Goal: Information Seeking & Learning: Learn about a topic

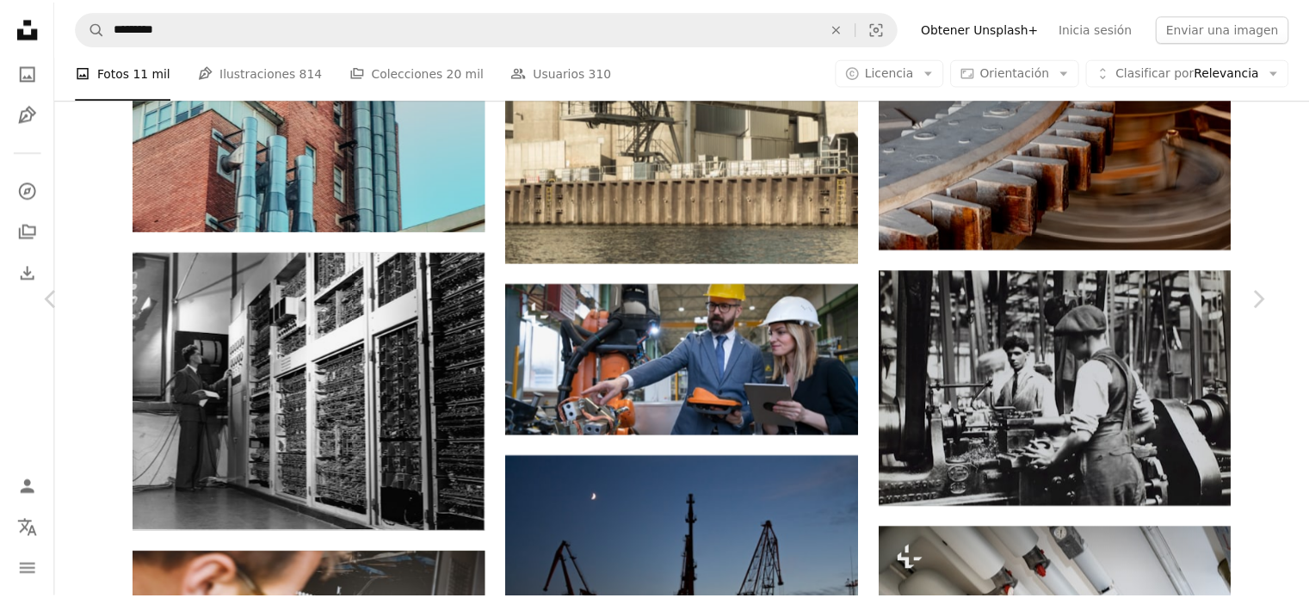
scroll to position [17766, 0]
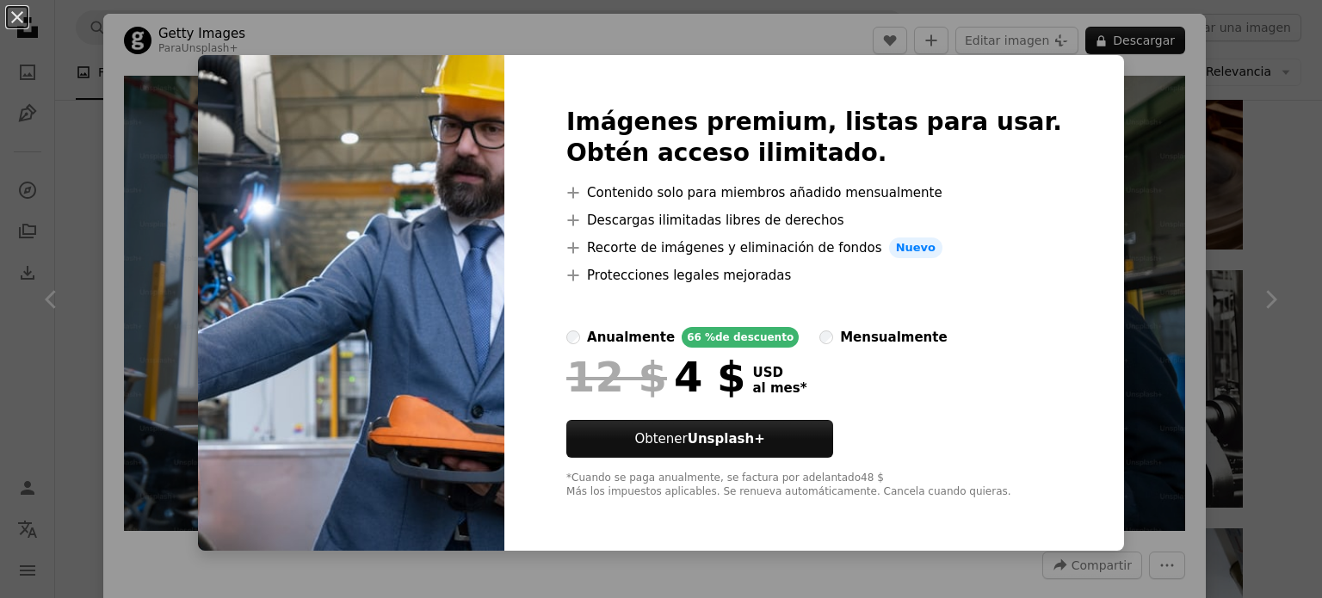
click at [1057, 227] on div "Imágenes premium, listas para usar. Obtén acceso ilimitado. A plus sign Conteni…" at bounding box center [814, 303] width 620 height 496
click at [406, 433] on img at bounding box center [351, 303] width 306 height 496
click at [553, 72] on div "Imágenes premium, listas para usar. Obtén acceso ilimitado. A plus sign Conteni…" at bounding box center [814, 303] width 620 height 496
click at [0, 58] on div "An X shape Imágenes premium, listas para usar. Obtén acceso ilimitado. A plus s…" at bounding box center [661, 299] width 1322 height 598
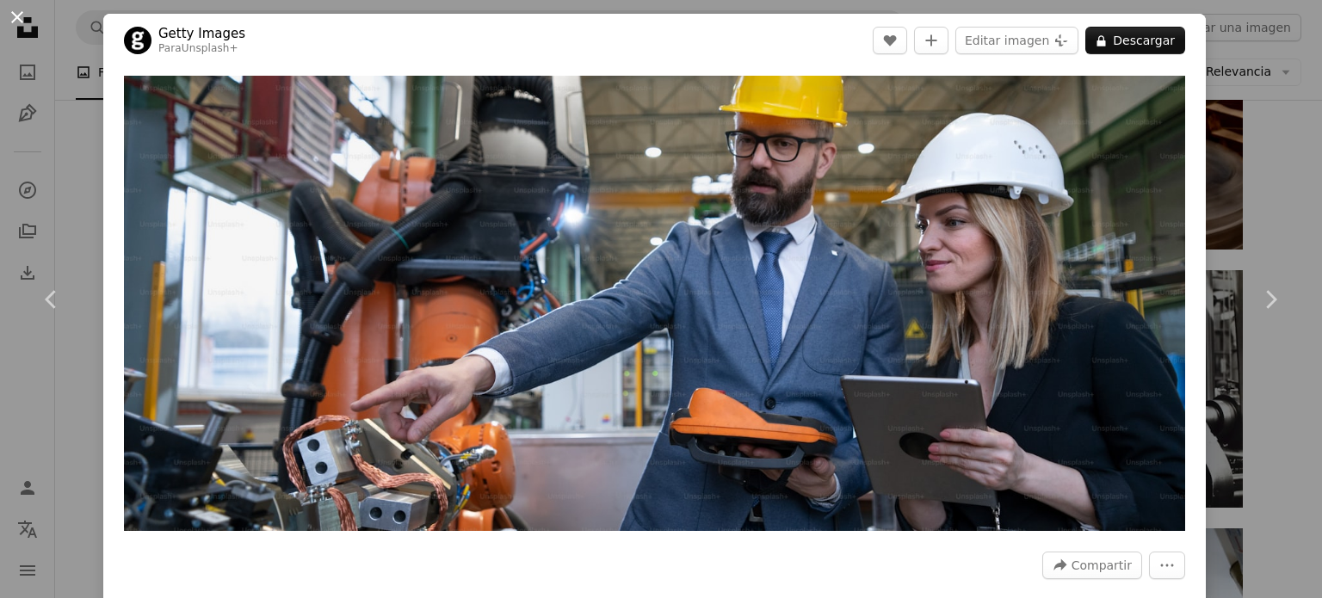
click at [25, 21] on button "An X shape" at bounding box center [17, 17] width 21 height 21
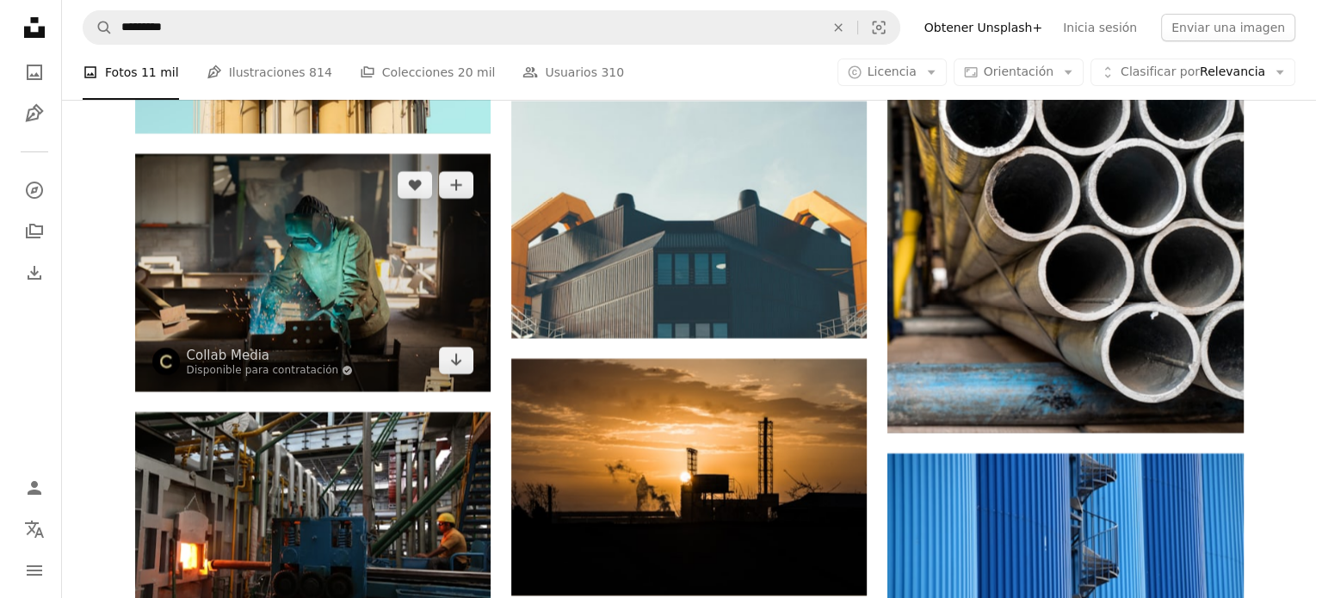
scroll to position [13315, 0]
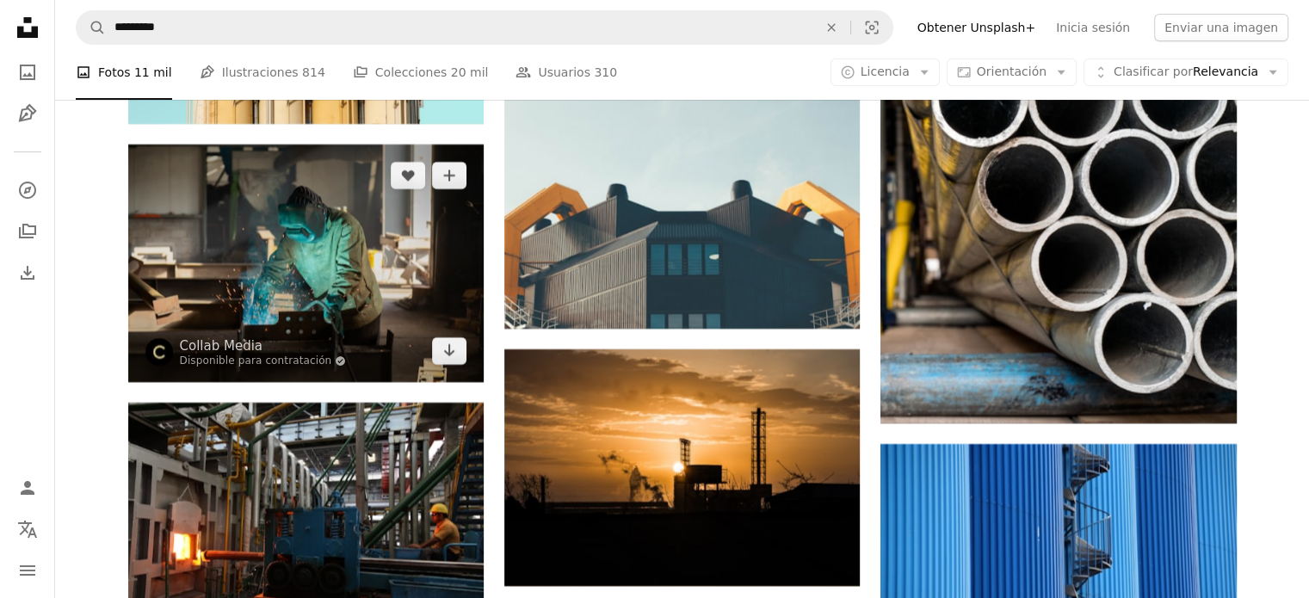
click at [327, 305] on img at bounding box center [305, 263] width 355 height 237
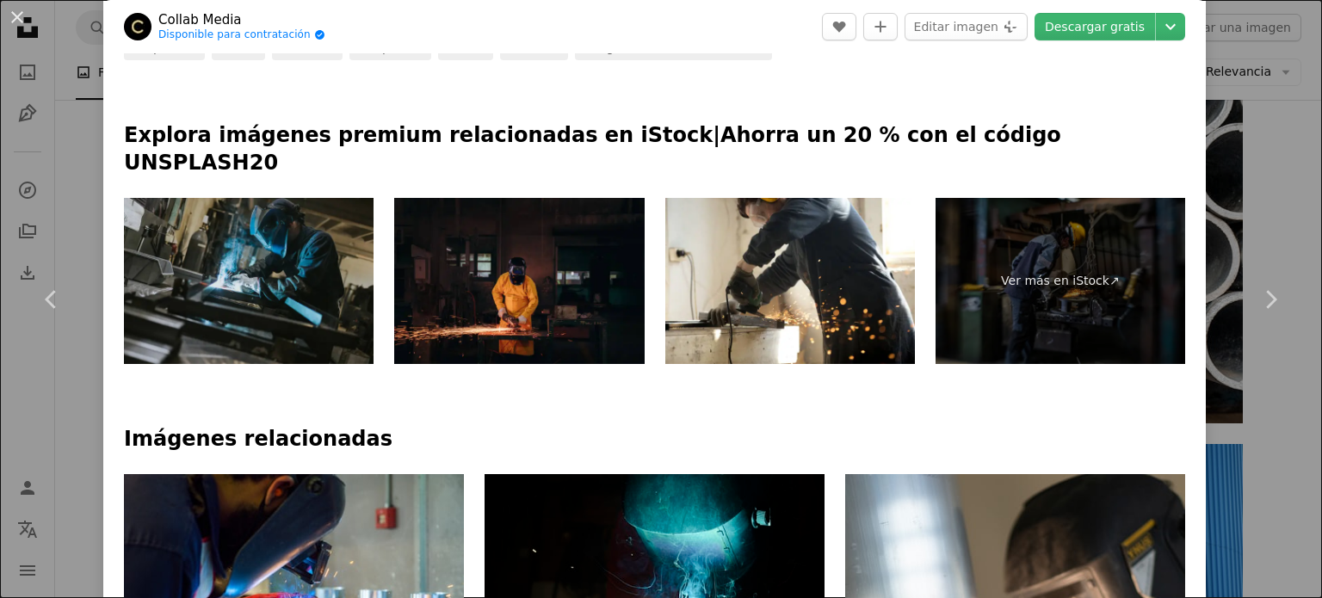
scroll to position [744, 0]
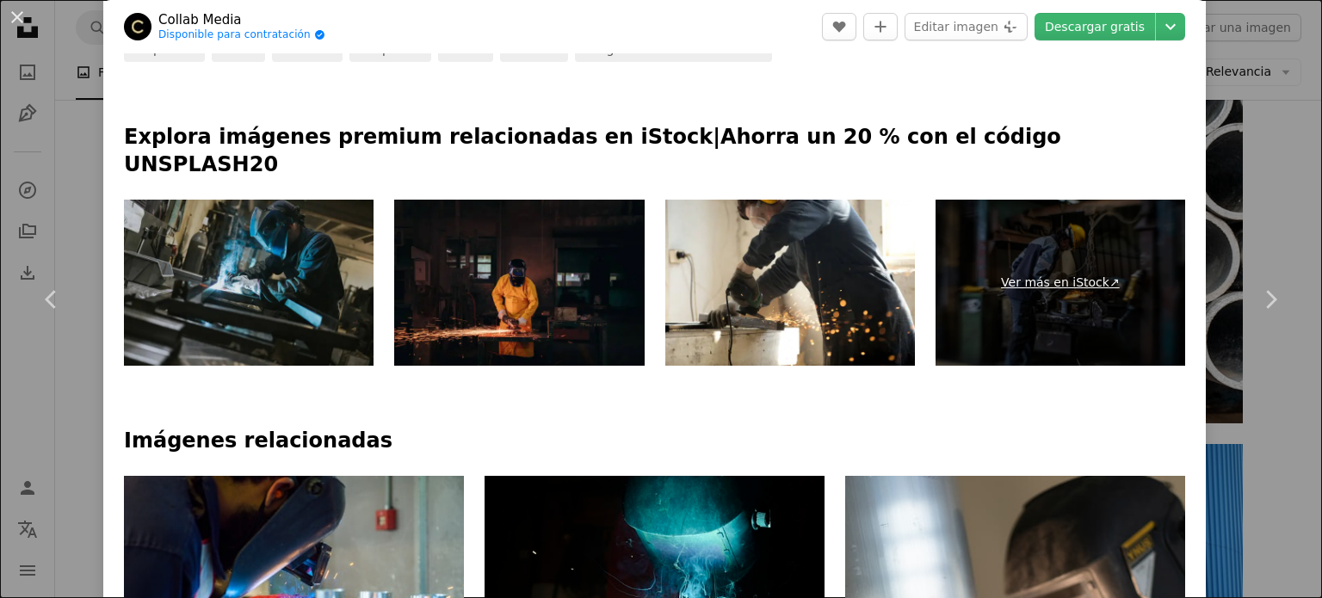
click at [1070, 256] on link "Ver más en iStock ↗" at bounding box center [1061, 283] width 250 height 167
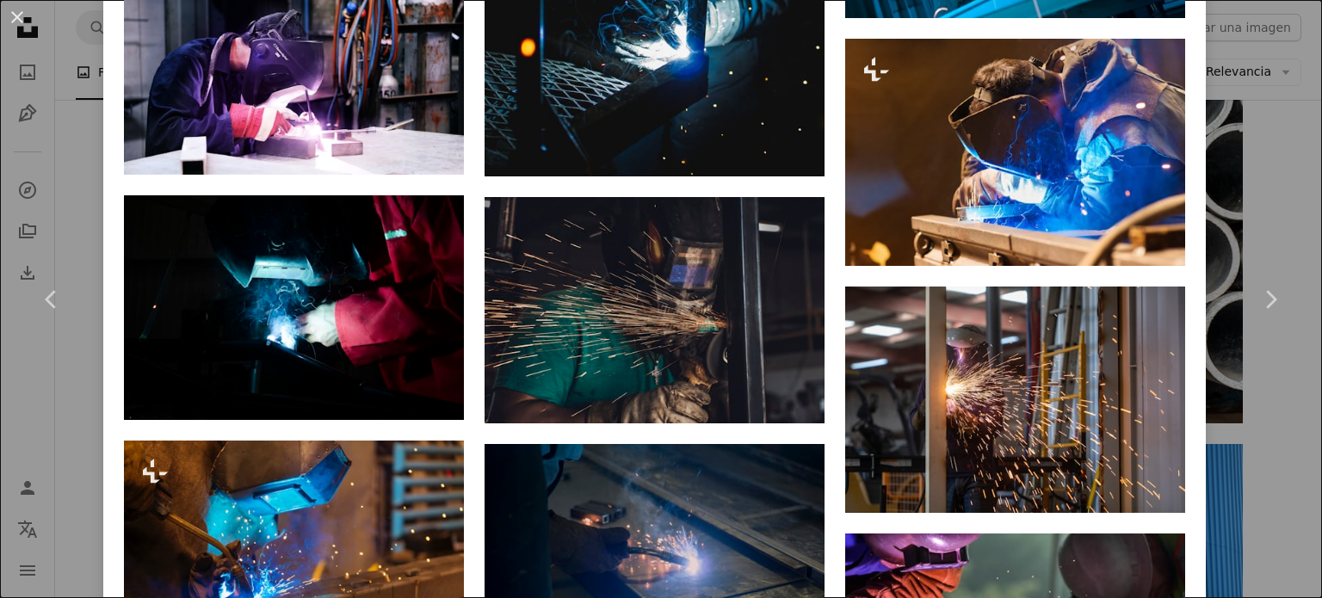
scroll to position [2455, 0]
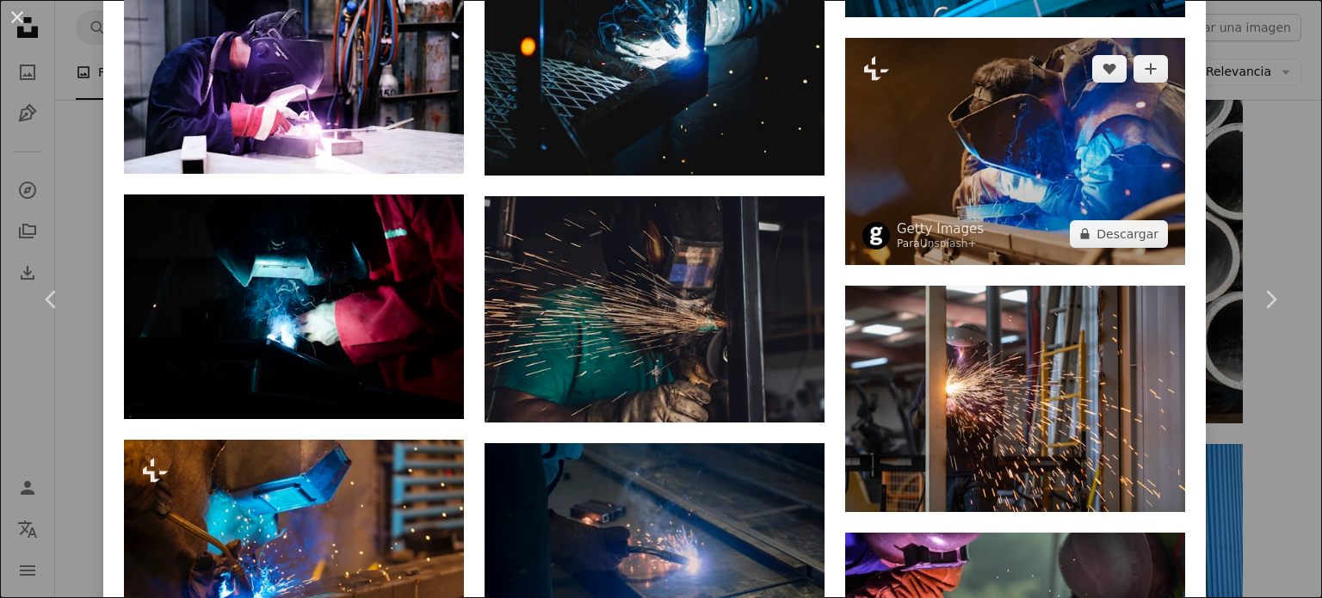
click at [1005, 120] on img at bounding box center [1015, 151] width 340 height 227
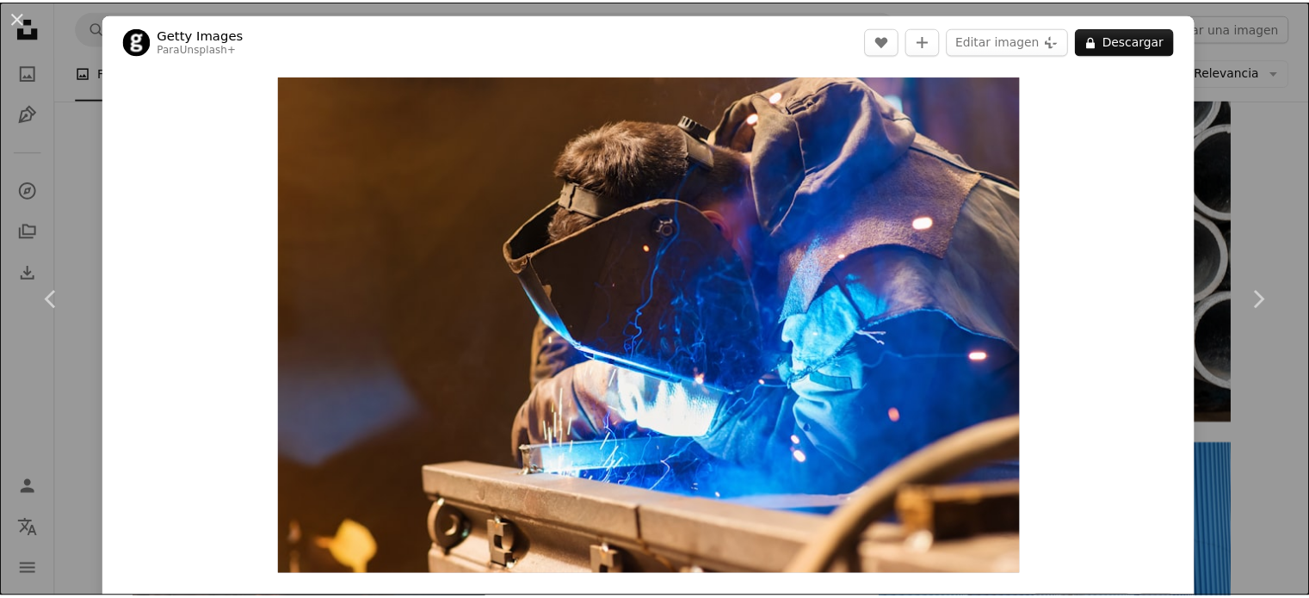
scroll to position [117, 0]
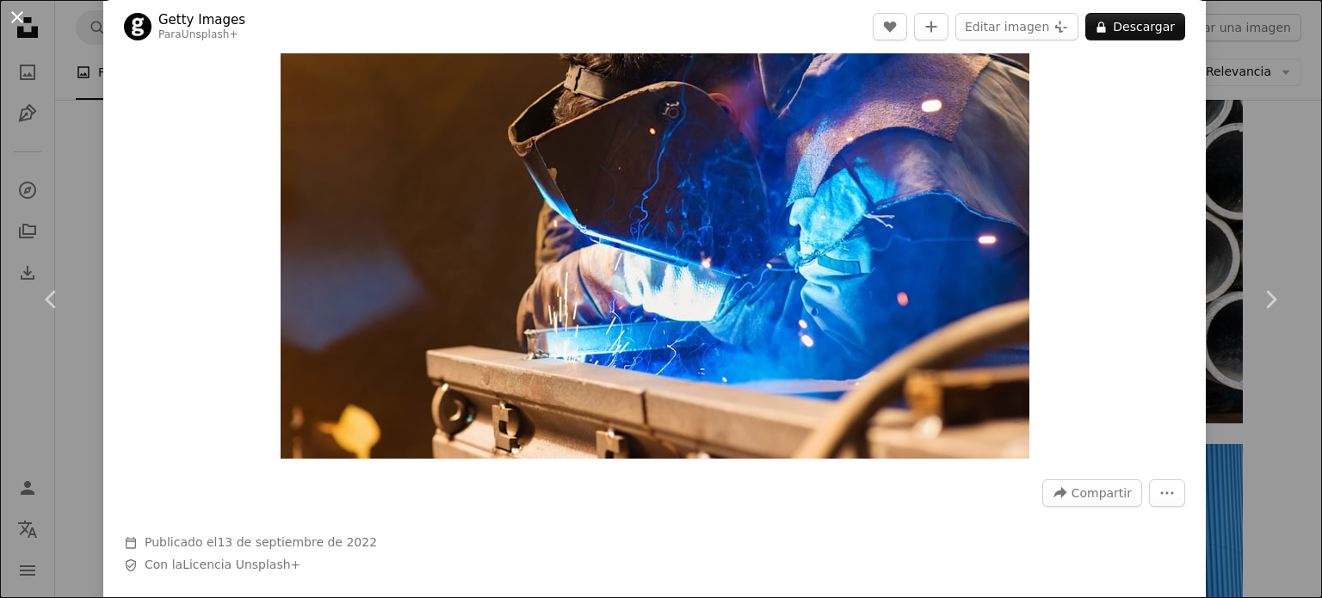
click at [18, 7] on button "An X shape" at bounding box center [17, 17] width 21 height 21
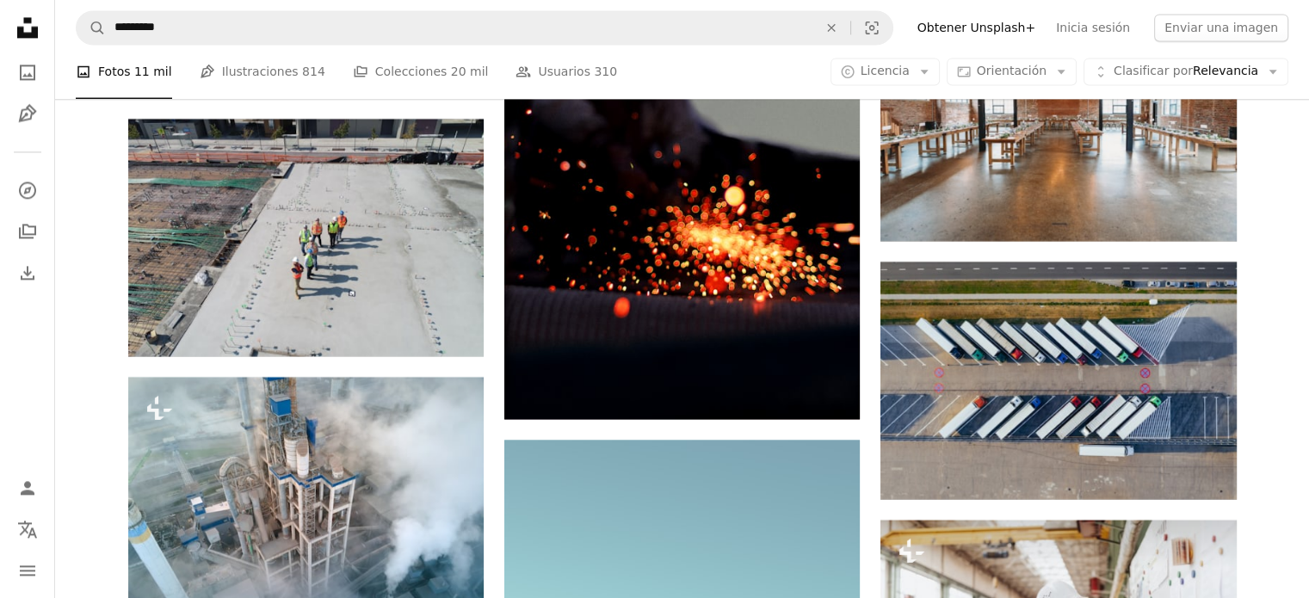
scroll to position [15661, 0]
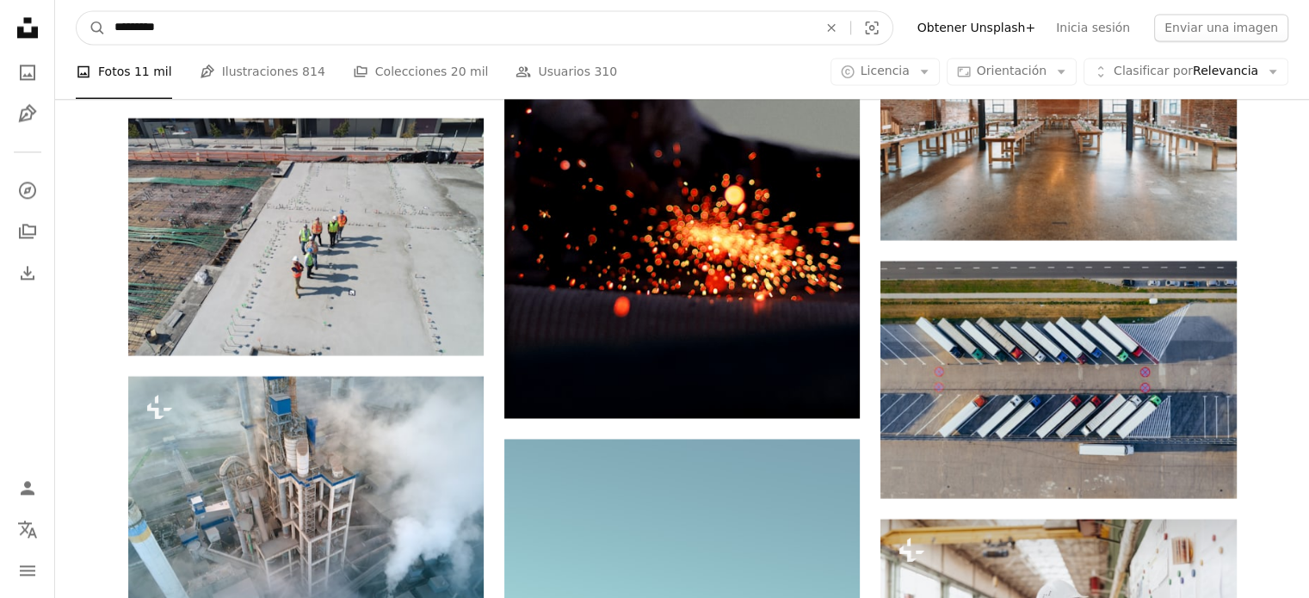
click at [207, 23] on input "*********" at bounding box center [459, 27] width 707 height 33
type input "**********"
click button "A magnifying glass" at bounding box center [91, 27] width 29 height 33
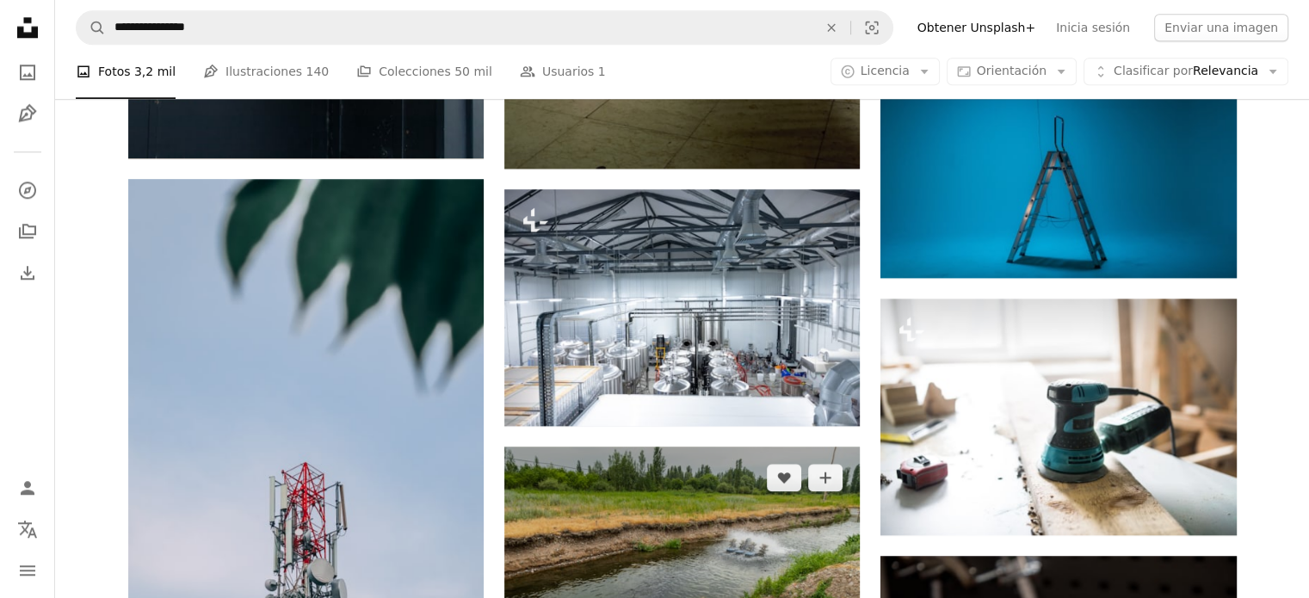
scroll to position [1869, 0]
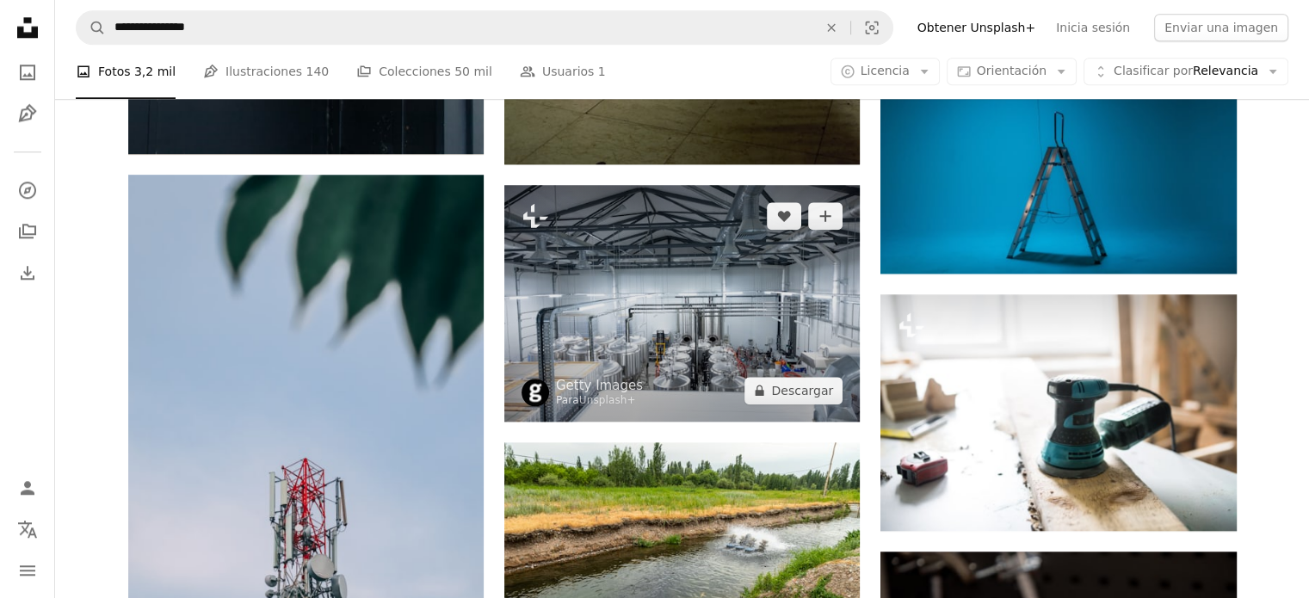
click at [625, 318] on img at bounding box center [681, 303] width 355 height 237
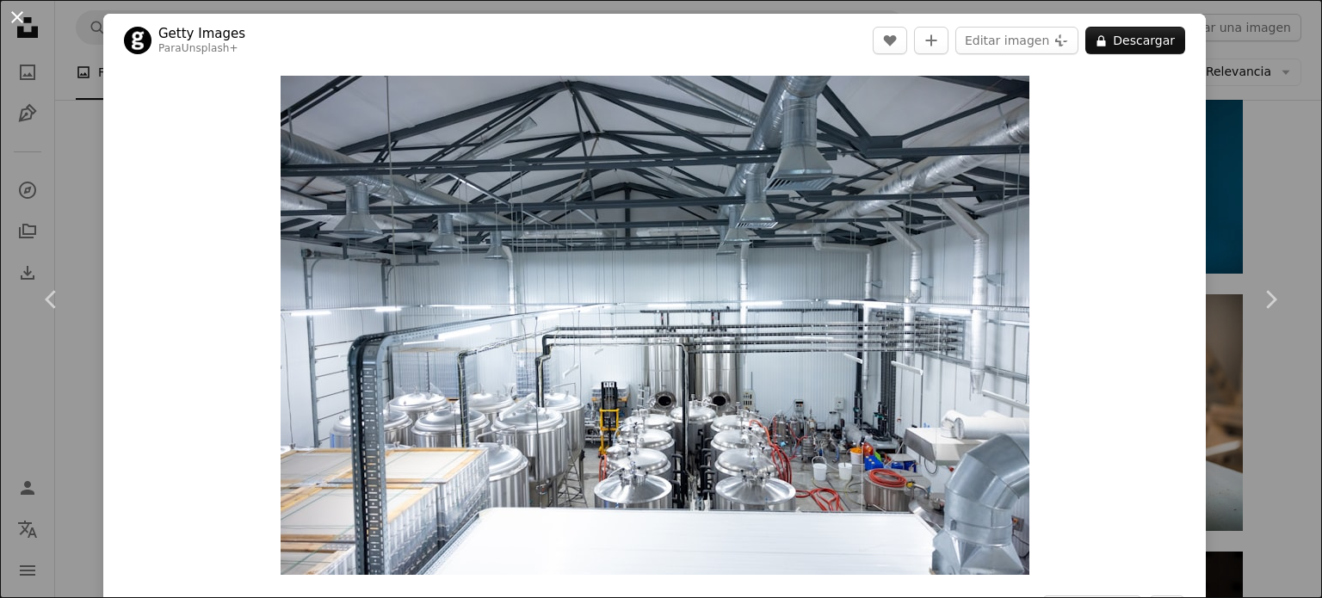
click at [28, 23] on button "An X shape" at bounding box center [17, 17] width 21 height 21
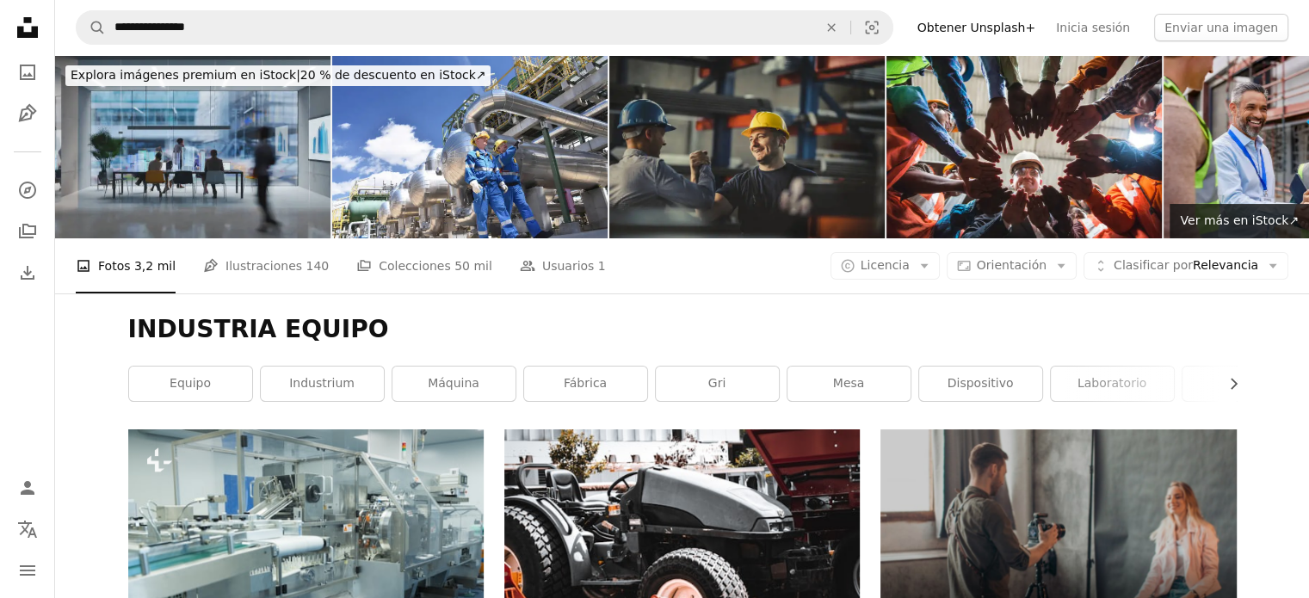
click at [211, 162] on img at bounding box center [192, 146] width 275 height 183
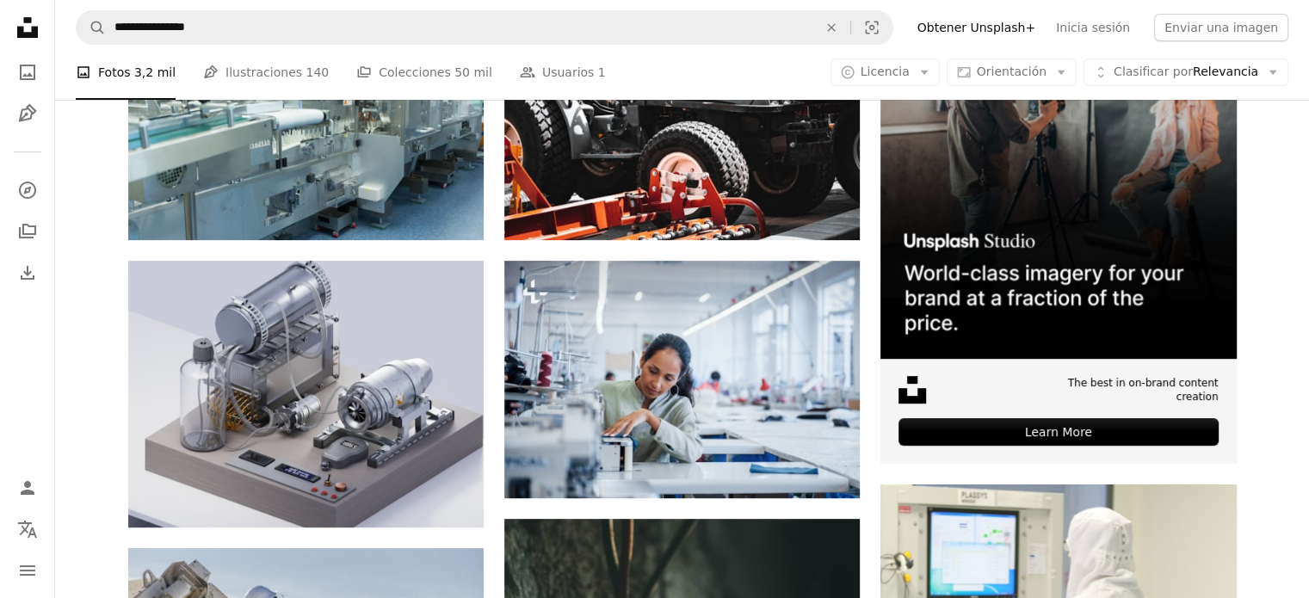
scroll to position [429, 0]
